Goal: Information Seeking & Learning: Learn about a topic

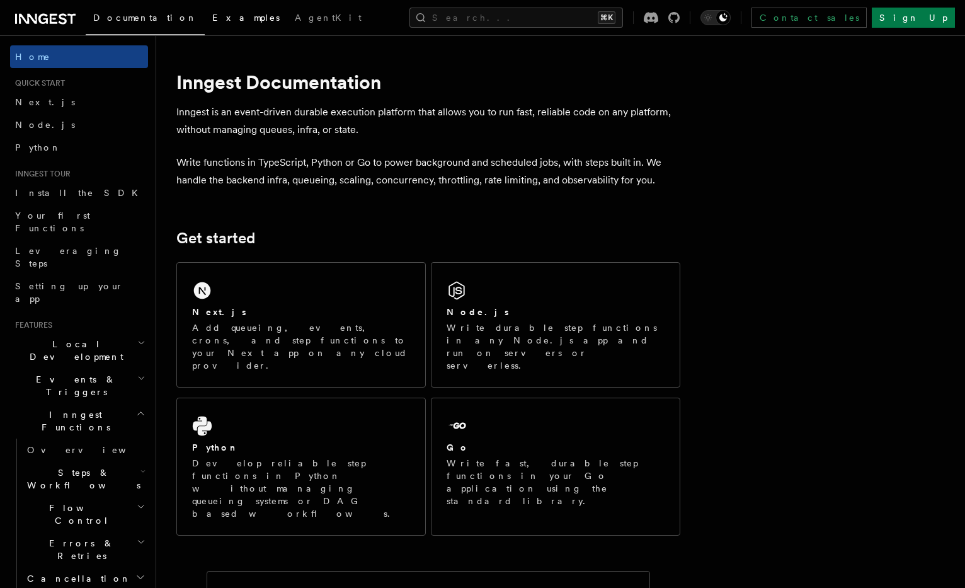
click at [212, 15] on span "Examples" at bounding box center [245, 18] width 67 height 10
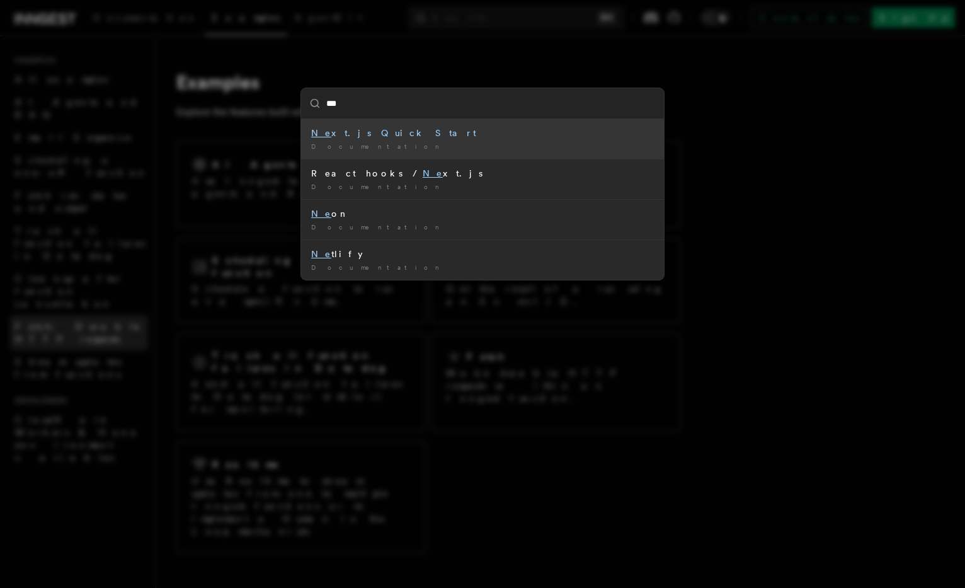
type input "****"
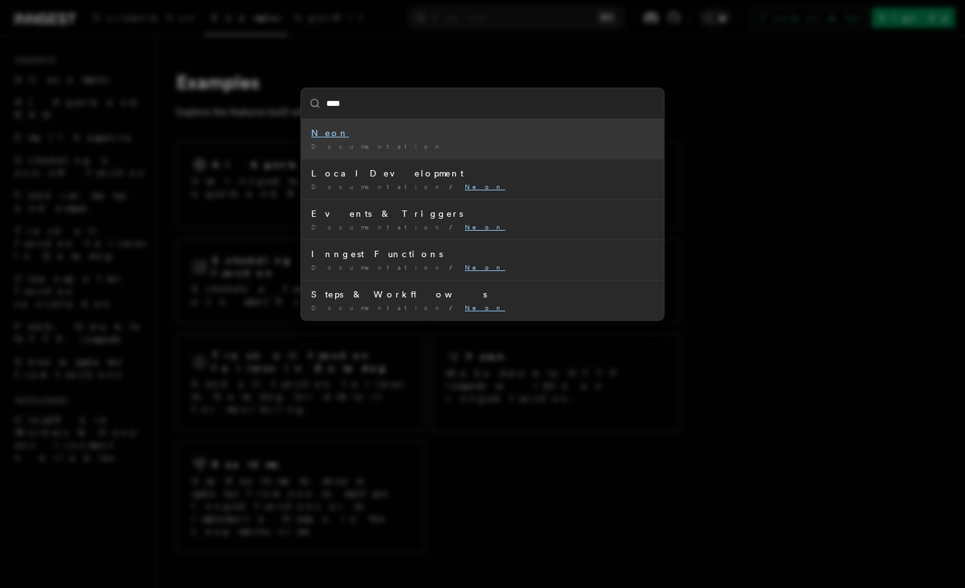
click at [382, 137] on div "Neon" at bounding box center [482, 133] width 343 height 13
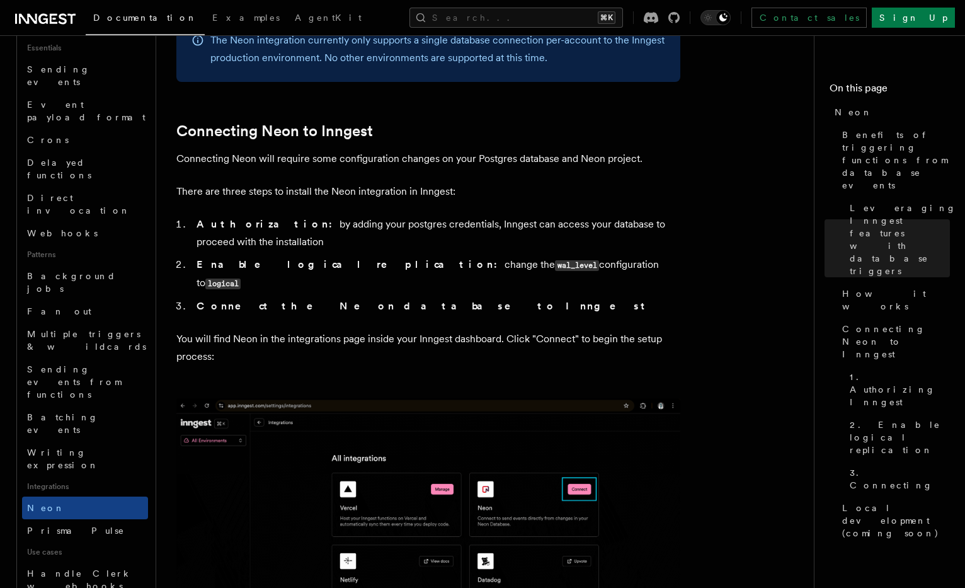
scroll to position [510, 0]
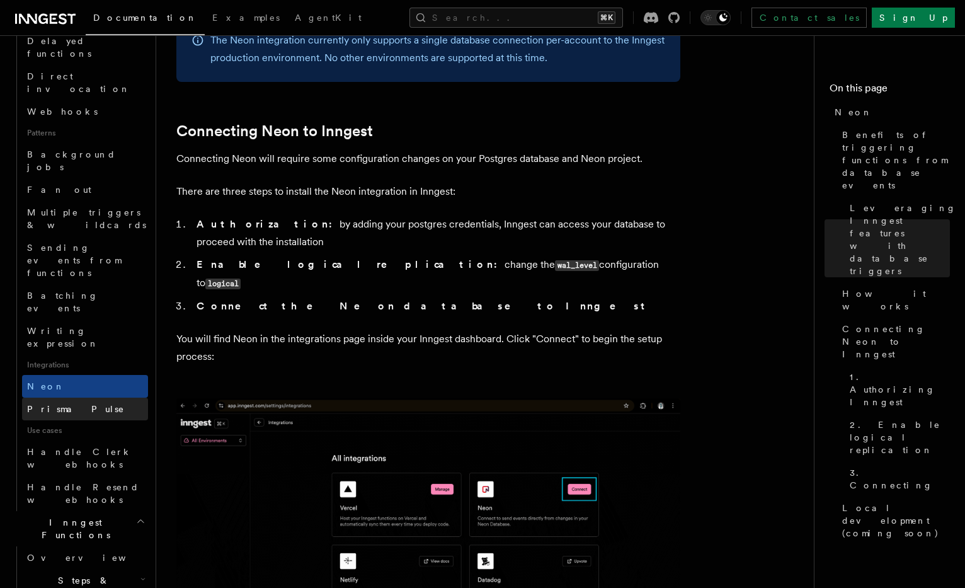
click at [96, 398] on link "Prisma Pulse" at bounding box center [85, 409] width 126 height 23
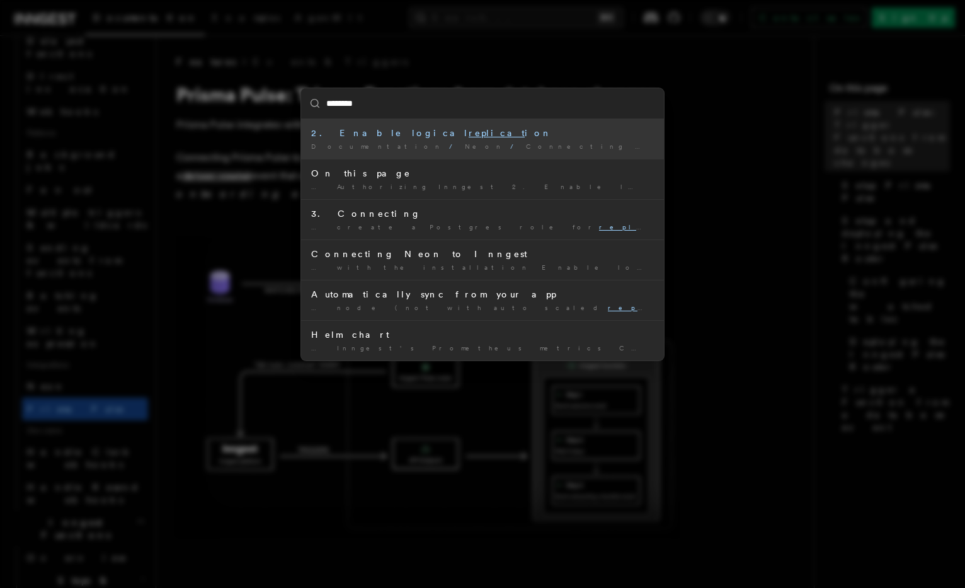
type input "*********"
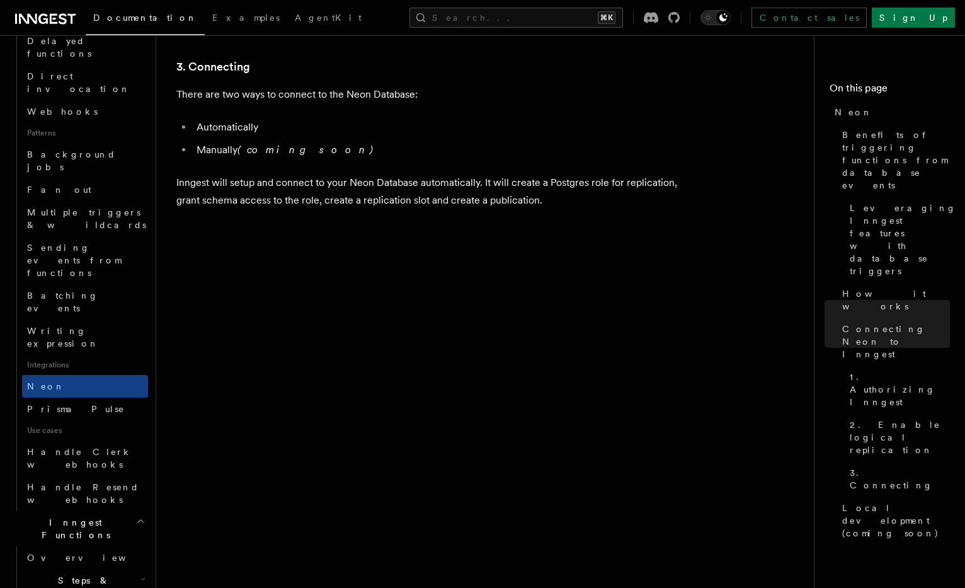
scroll to position [2787, 0]
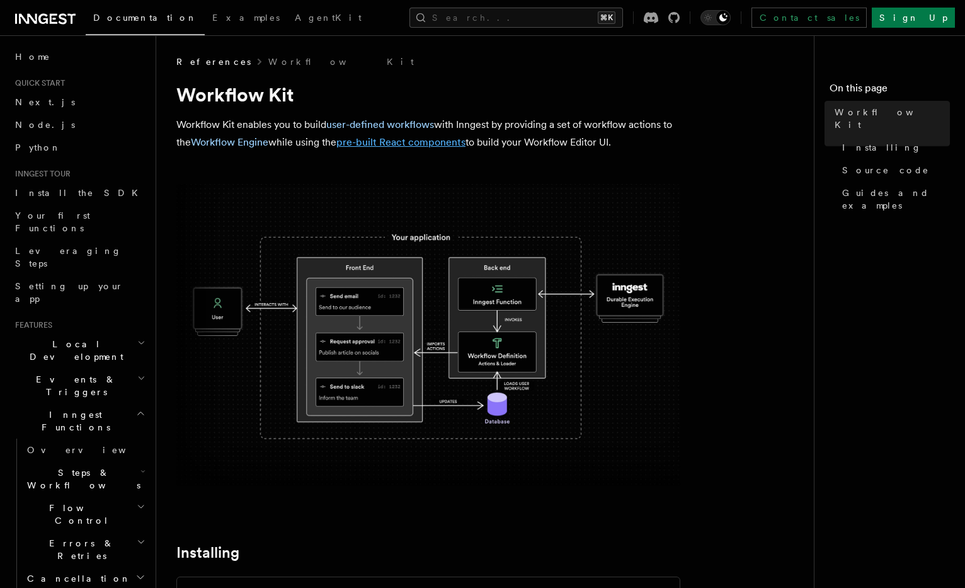
click at [370, 147] on link "pre-built React components" at bounding box center [400, 142] width 129 height 12
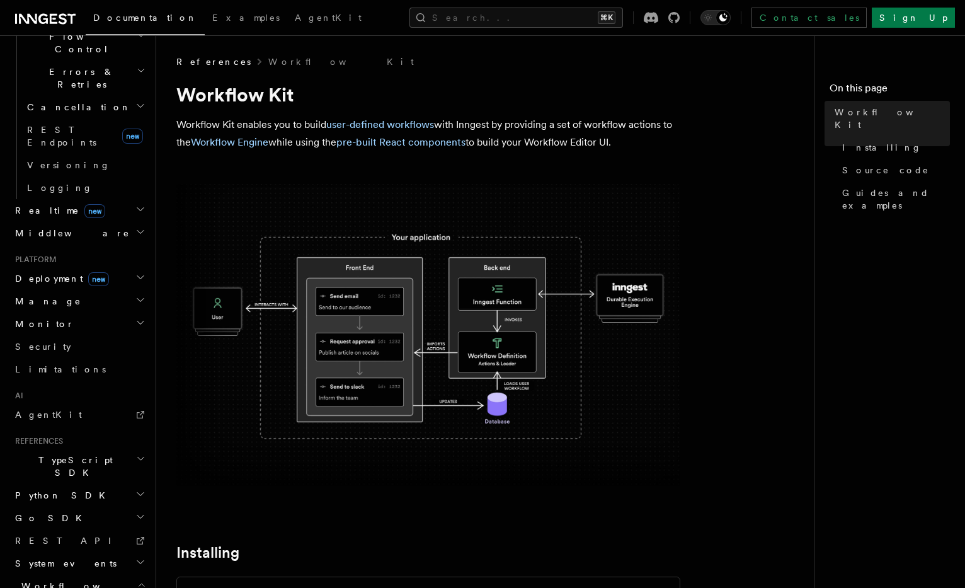
click at [49, 580] on span "Workflow Kit" at bounding box center [73, 592] width 127 height 25
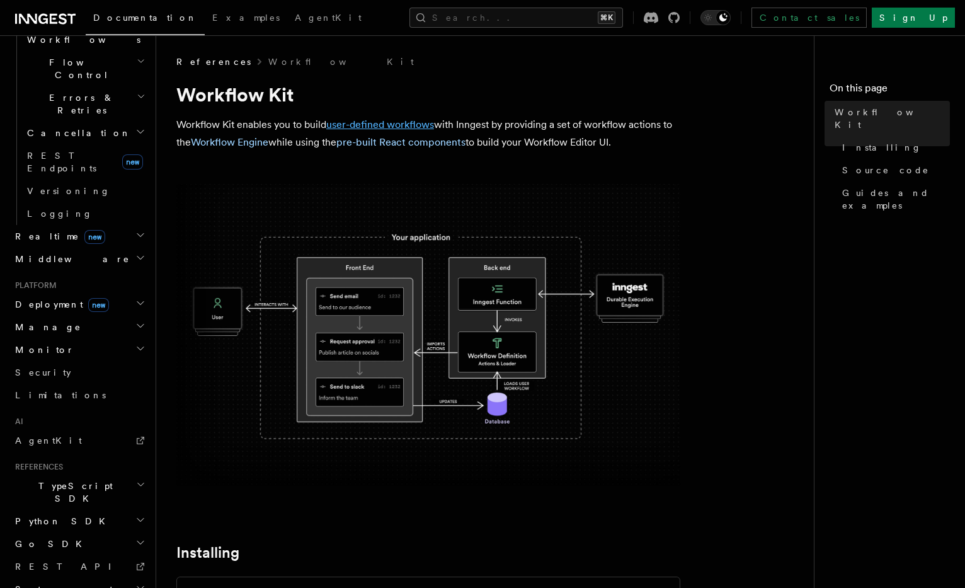
click at [403, 126] on link "user-defined workflows" at bounding box center [380, 124] width 108 height 12
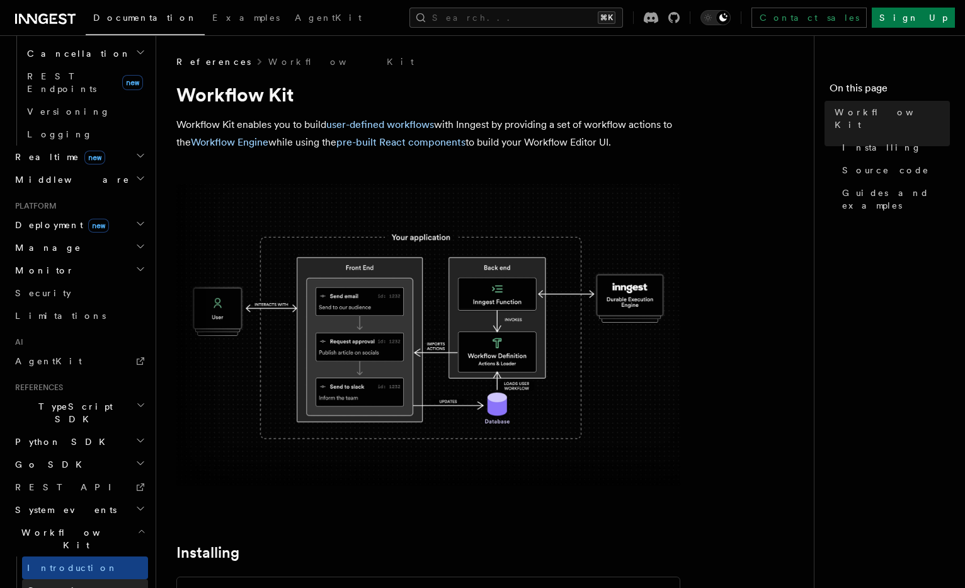
scroll to position [559, 0]
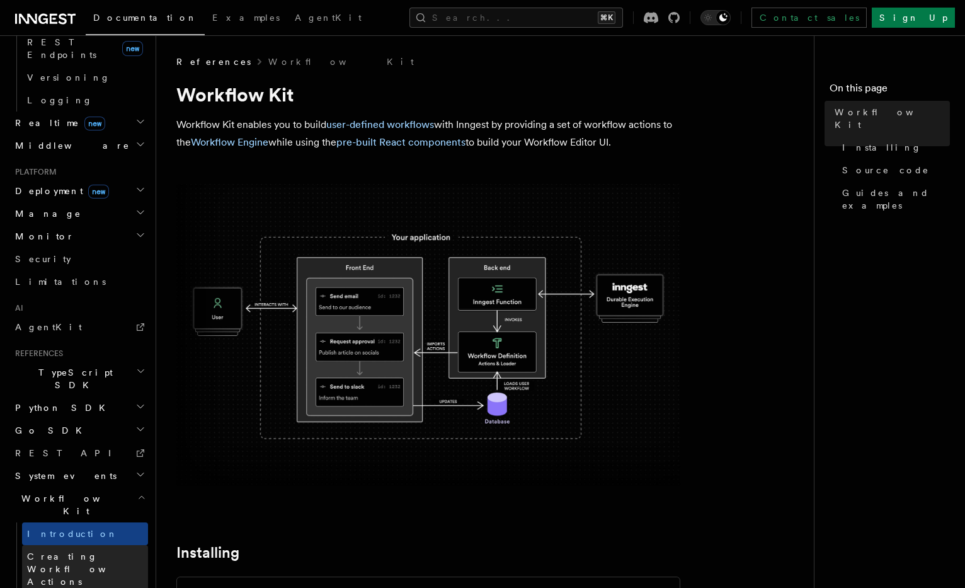
click at [72, 551] on span "Creating Workflow Actions" at bounding box center [82, 568] width 110 height 35
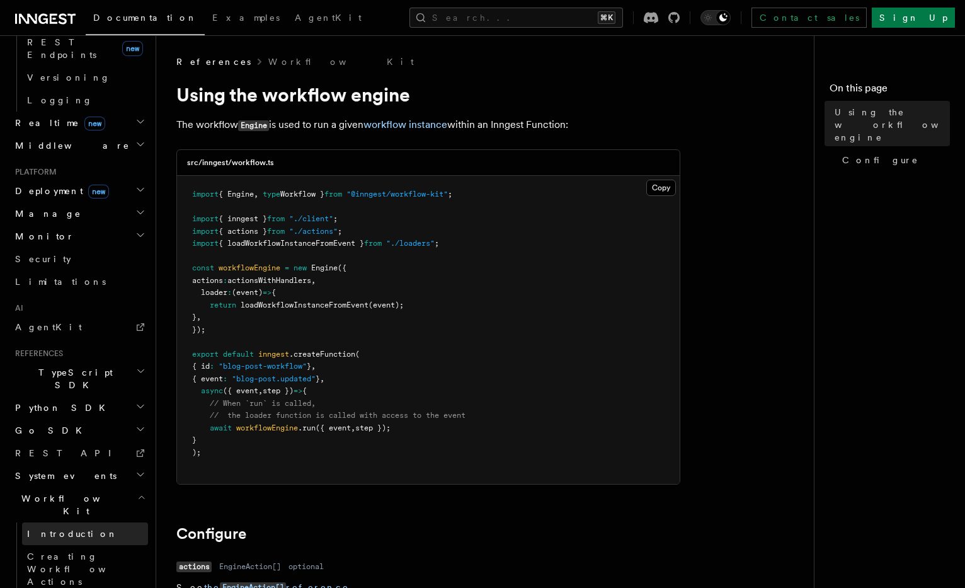
click at [76, 529] on span "Introduction" at bounding box center [72, 534] width 91 height 10
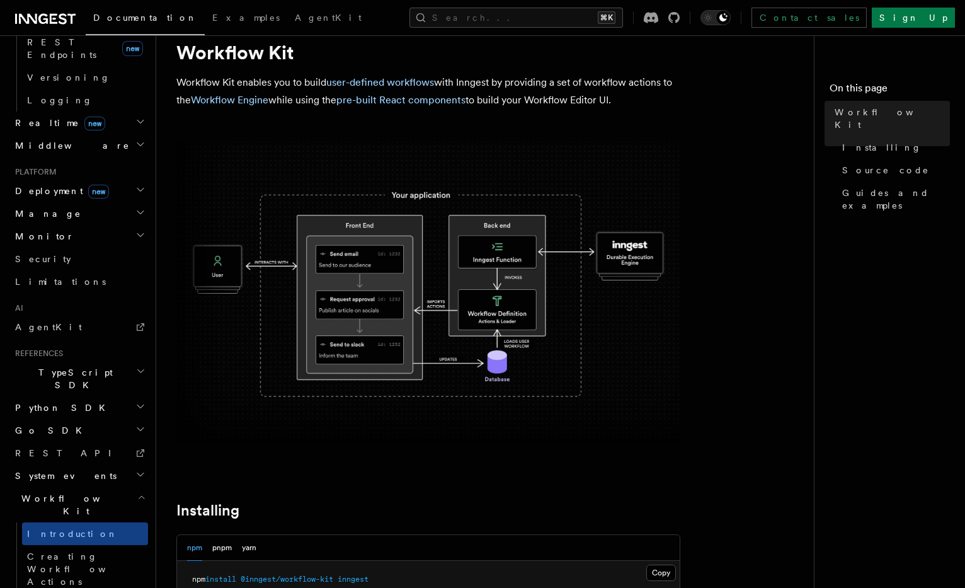
scroll to position [43, 0]
click at [60, 464] on h2 "System events" at bounding box center [79, 475] width 138 height 23
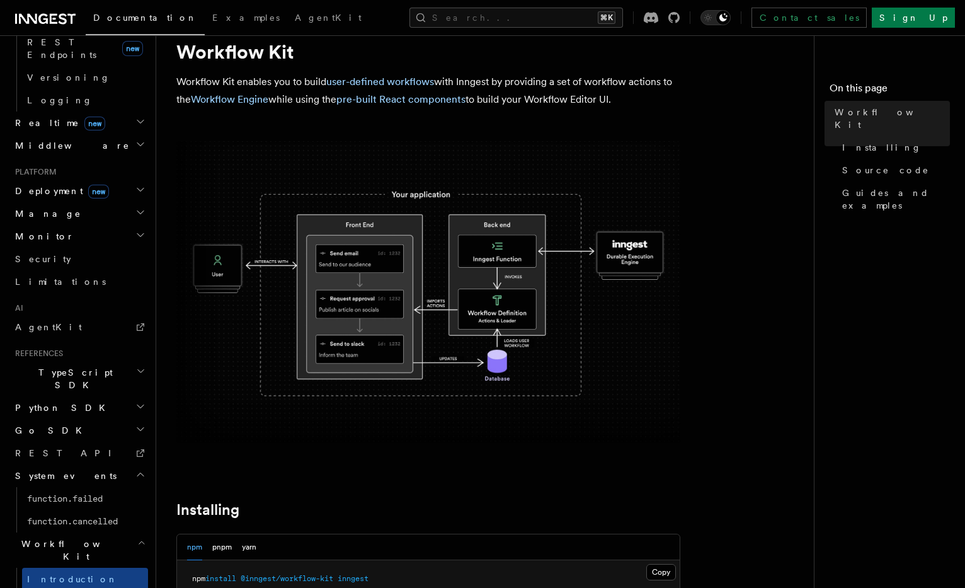
click at [62, 366] on span "TypeScript SDK" at bounding box center [73, 378] width 126 height 25
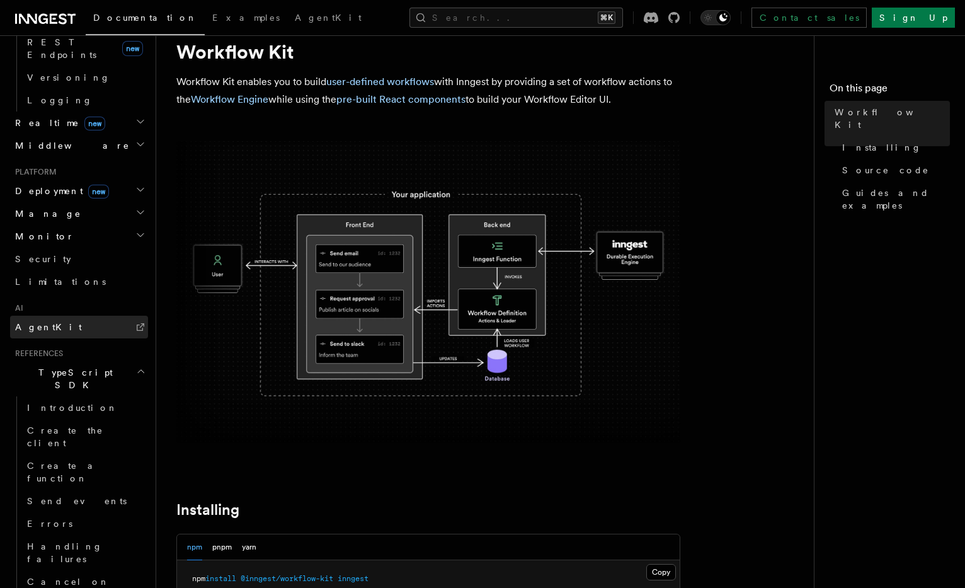
click at [63, 316] on link "AgentKit" at bounding box center [79, 327] width 138 height 23
click at [64, 270] on link "Limitations" at bounding box center [79, 281] width 138 height 23
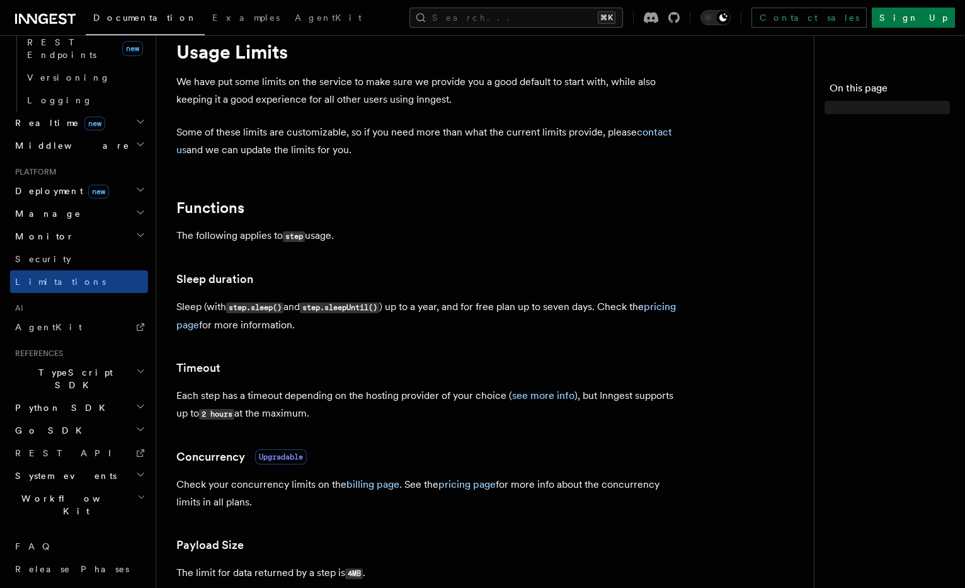
scroll to position [445, 0]
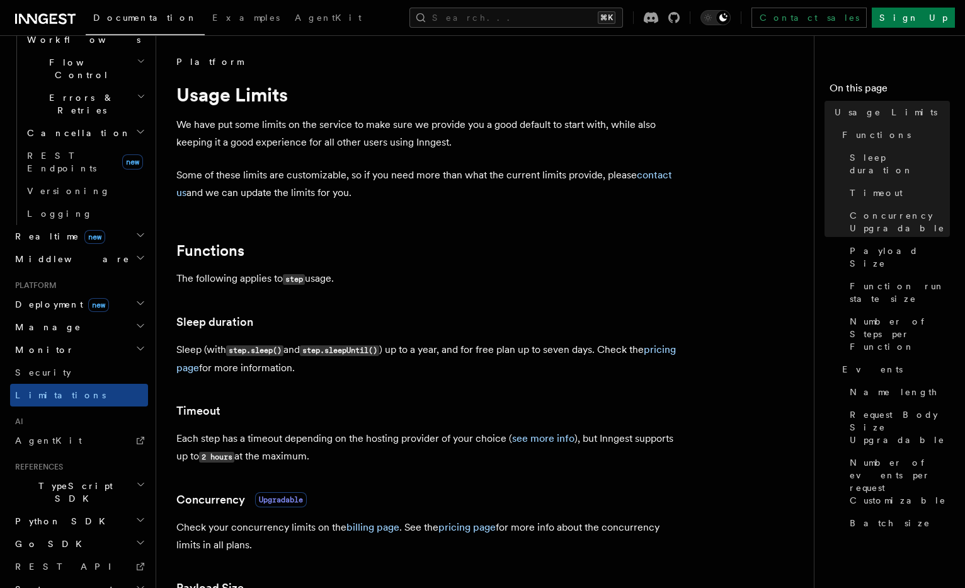
click at [56, 253] on span "Middleware" at bounding box center [70, 259] width 120 height 13
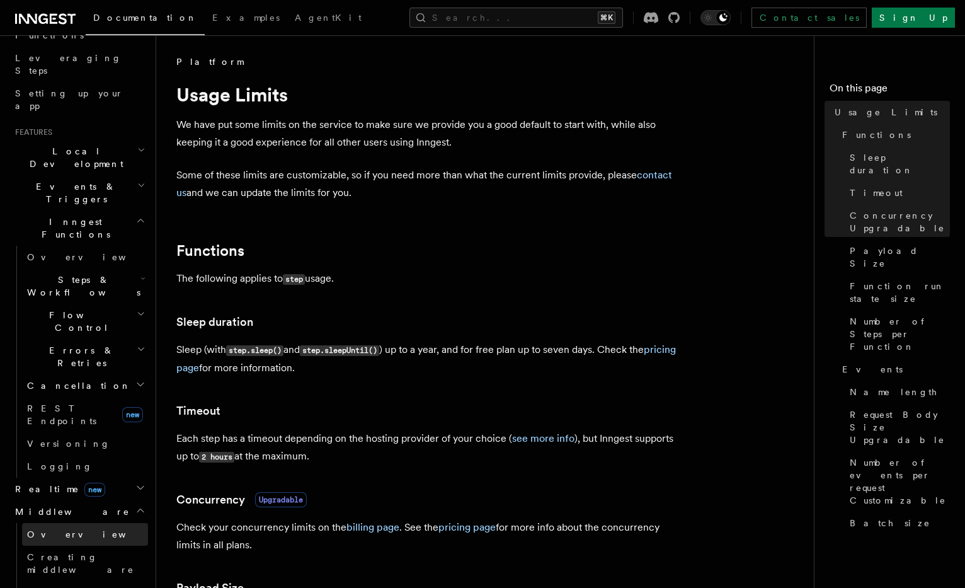
scroll to position [0, 0]
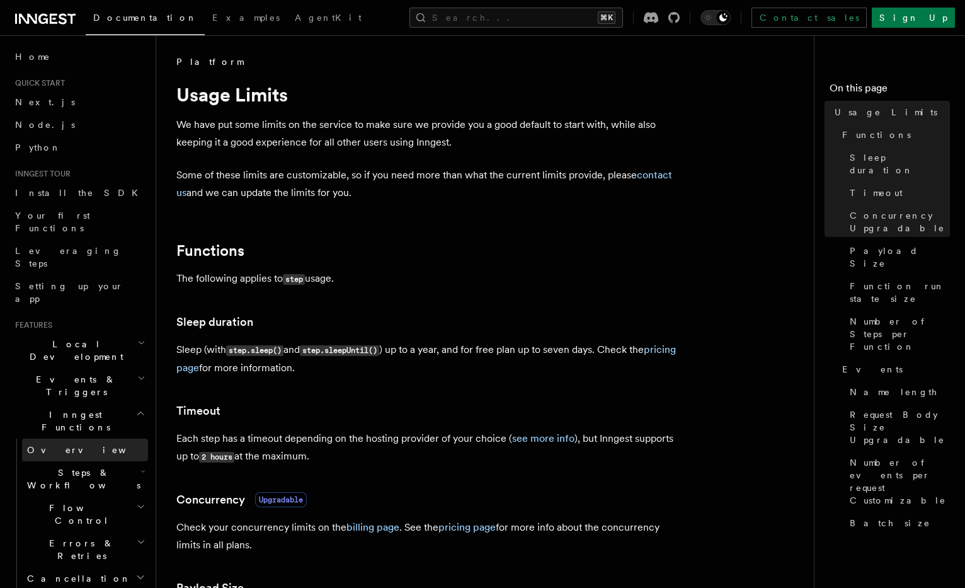
click at [95, 439] on link "Overview" at bounding box center [85, 450] width 126 height 23
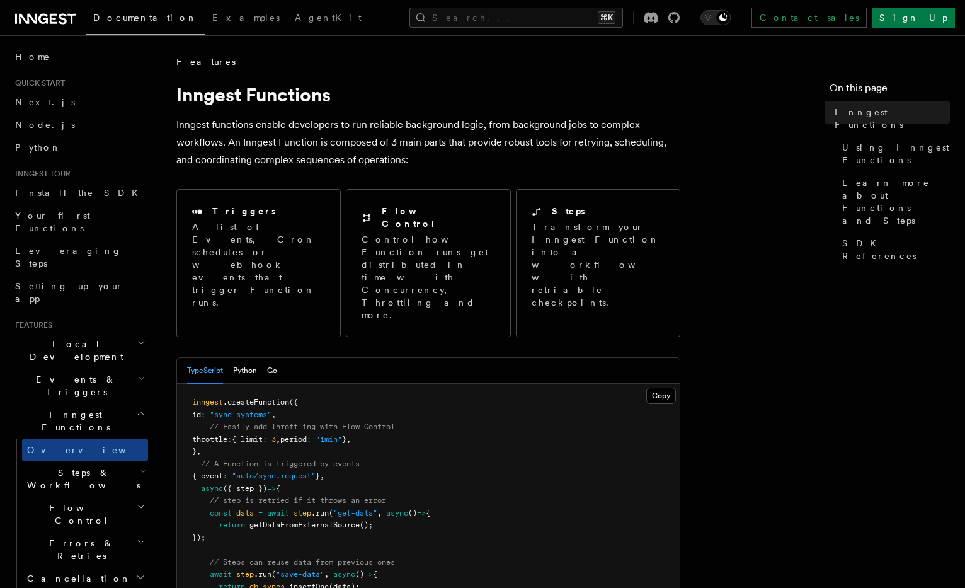
click at [84, 532] on h2 "Errors & Retries" at bounding box center [85, 549] width 126 height 35
click at [31, 215] on span "Your first Functions" at bounding box center [52, 221] width 75 height 23
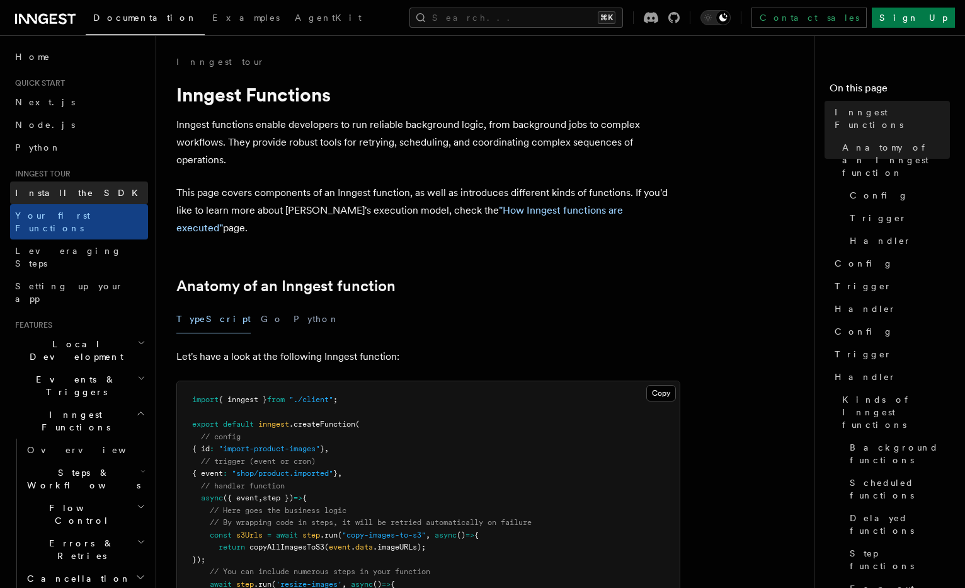
click at [73, 195] on link "Install the SDK" at bounding box center [79, 192] width 138 height 23
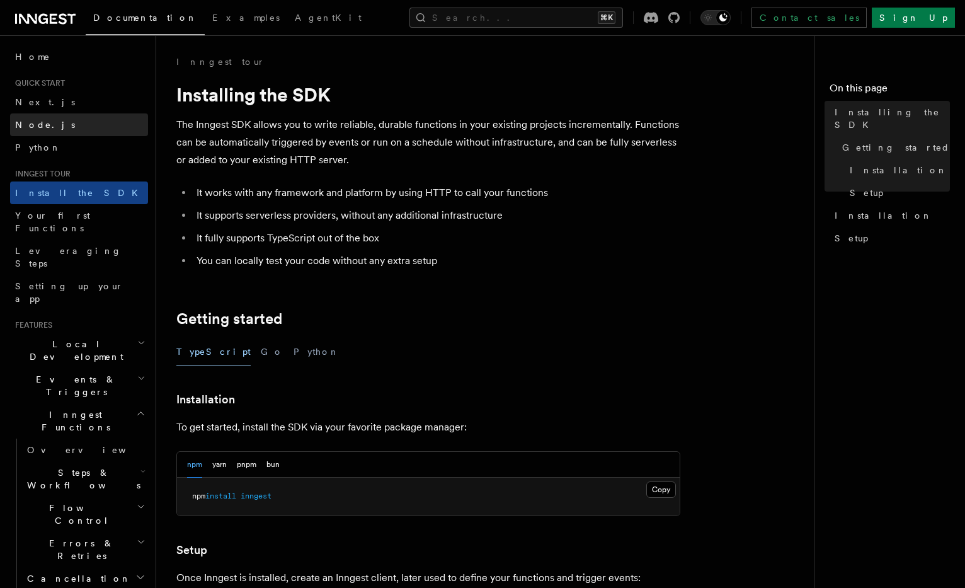
click at [88, 132] on link "Node.js" at bounding box center [79, 124] width 138 height 23
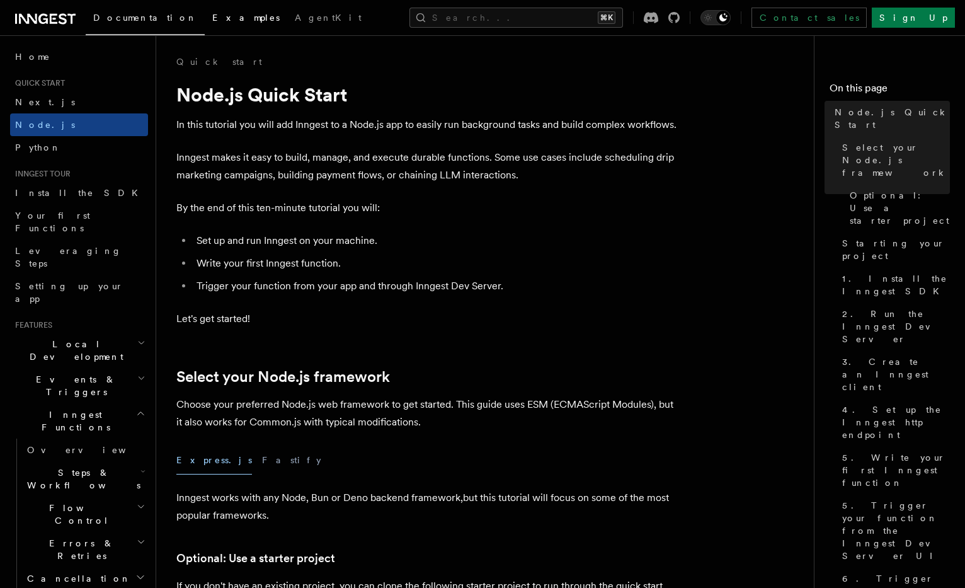
click at [212, 13] on span "Examples" at bounding box center [245, 18] width 67 height 10
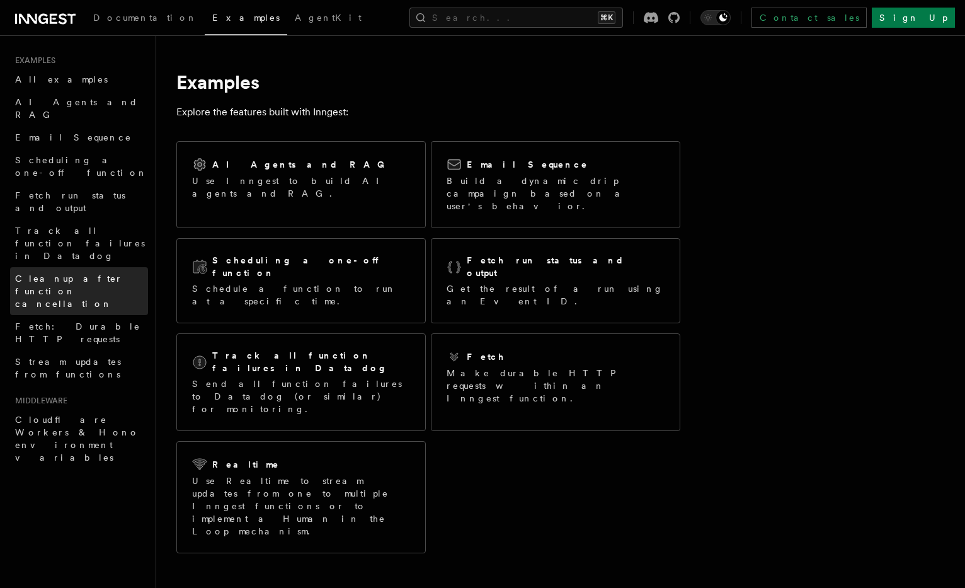
click at [92, 273] on span "Cleanup after function cancellation" at bounding box center [69, 290] width 108 height 35
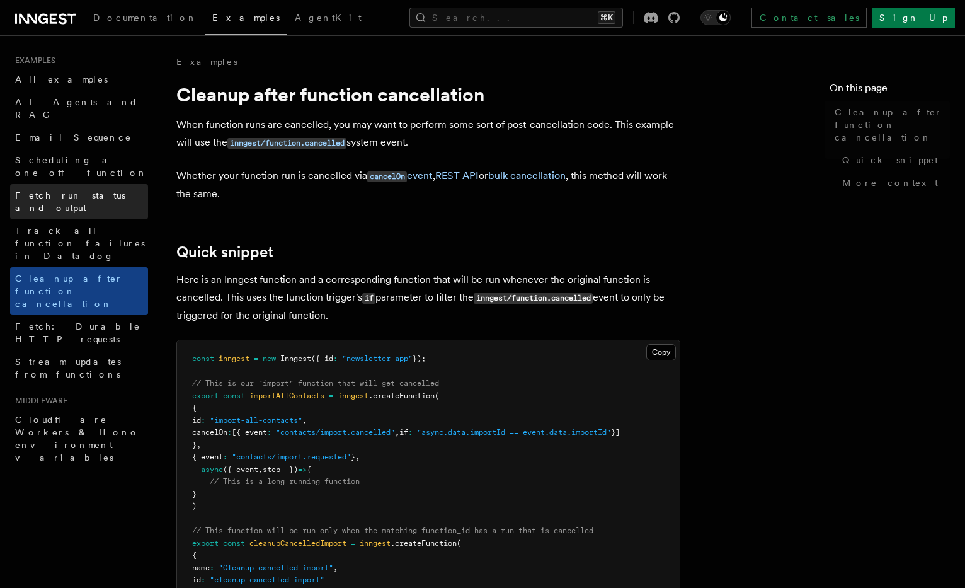
click at [102, 190] on span "Fetch run status and output" at bounding box center [70, 201] width 110 height 23
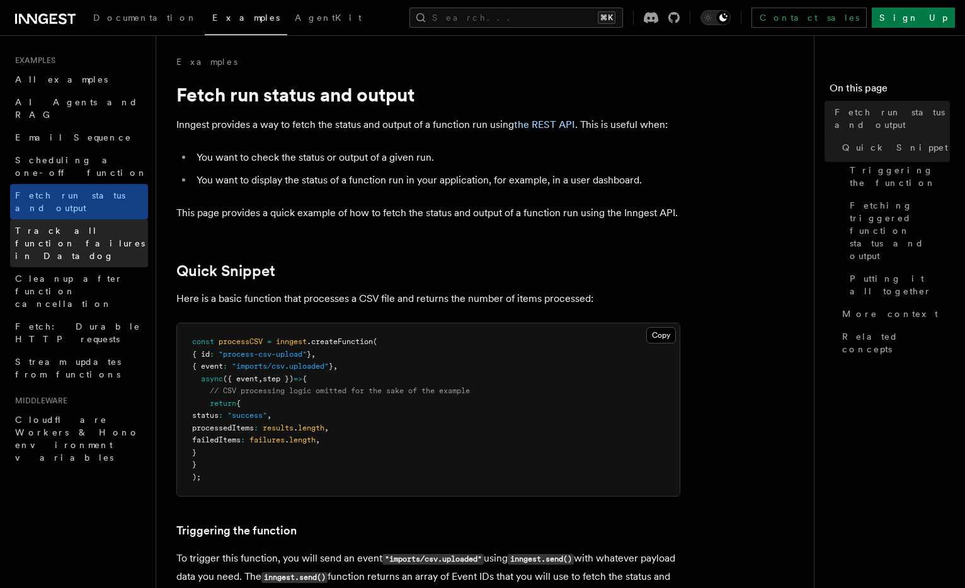
click at [101, 219] on link "Track all function failures in Datadog" at bounding box center [79, 243] width 138 height 48
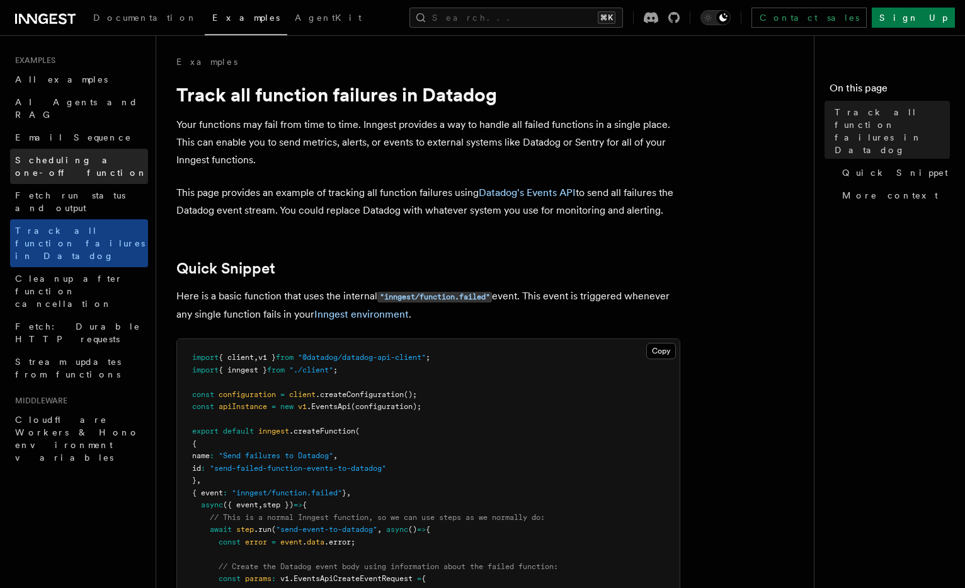
click at [106, 155] on span "Scheduling a one-off function" at bounding box center [81, 166] width 132 height 23
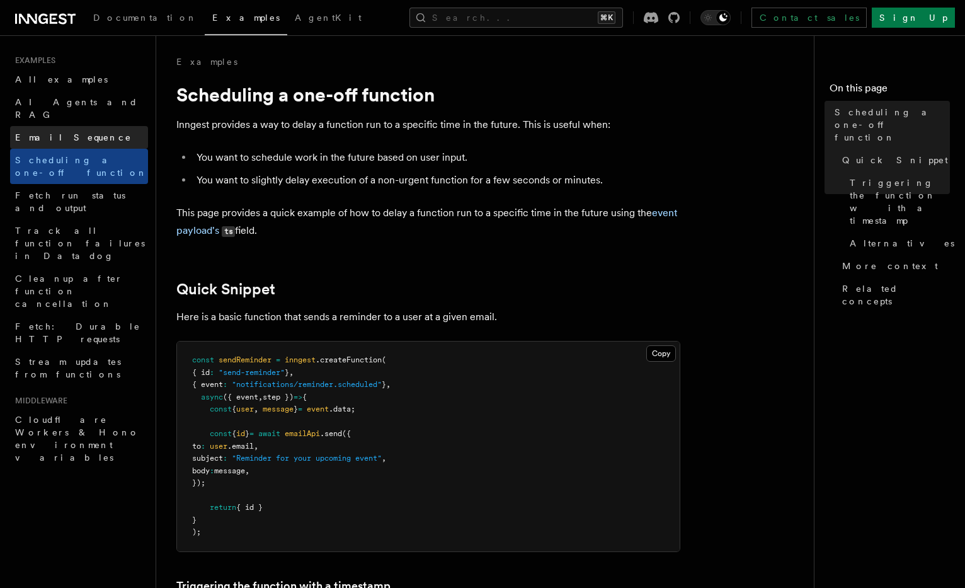
click at [79, 126] on link "Email Sequence" at bounding box center [79, 137] width 138 height 23
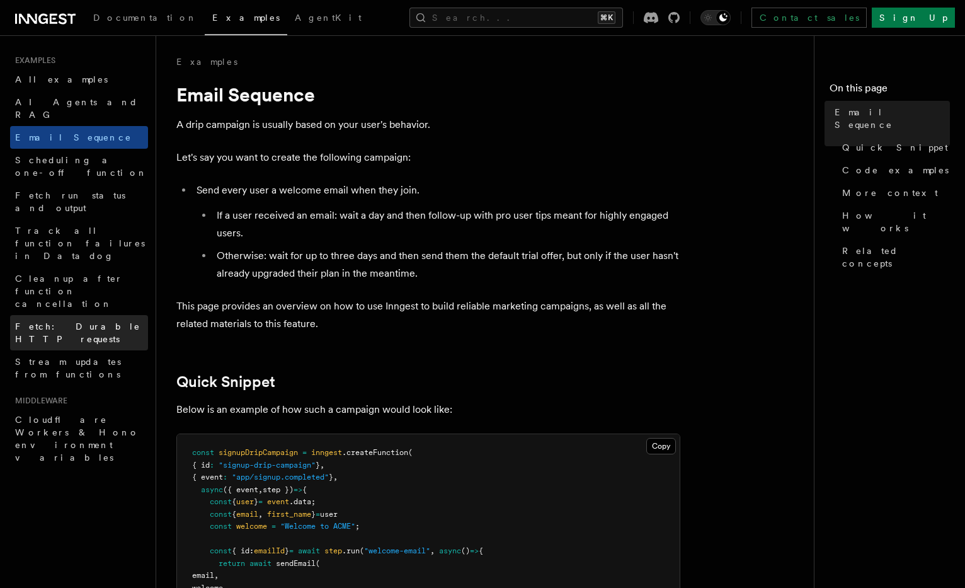
click at [101, 315] on link "Fetch: Durable HTTP requests" at bounding box center [79, 332] width 138 height 35
